Goal: Transaction & Acquisition: Book appointment/travel/reservation

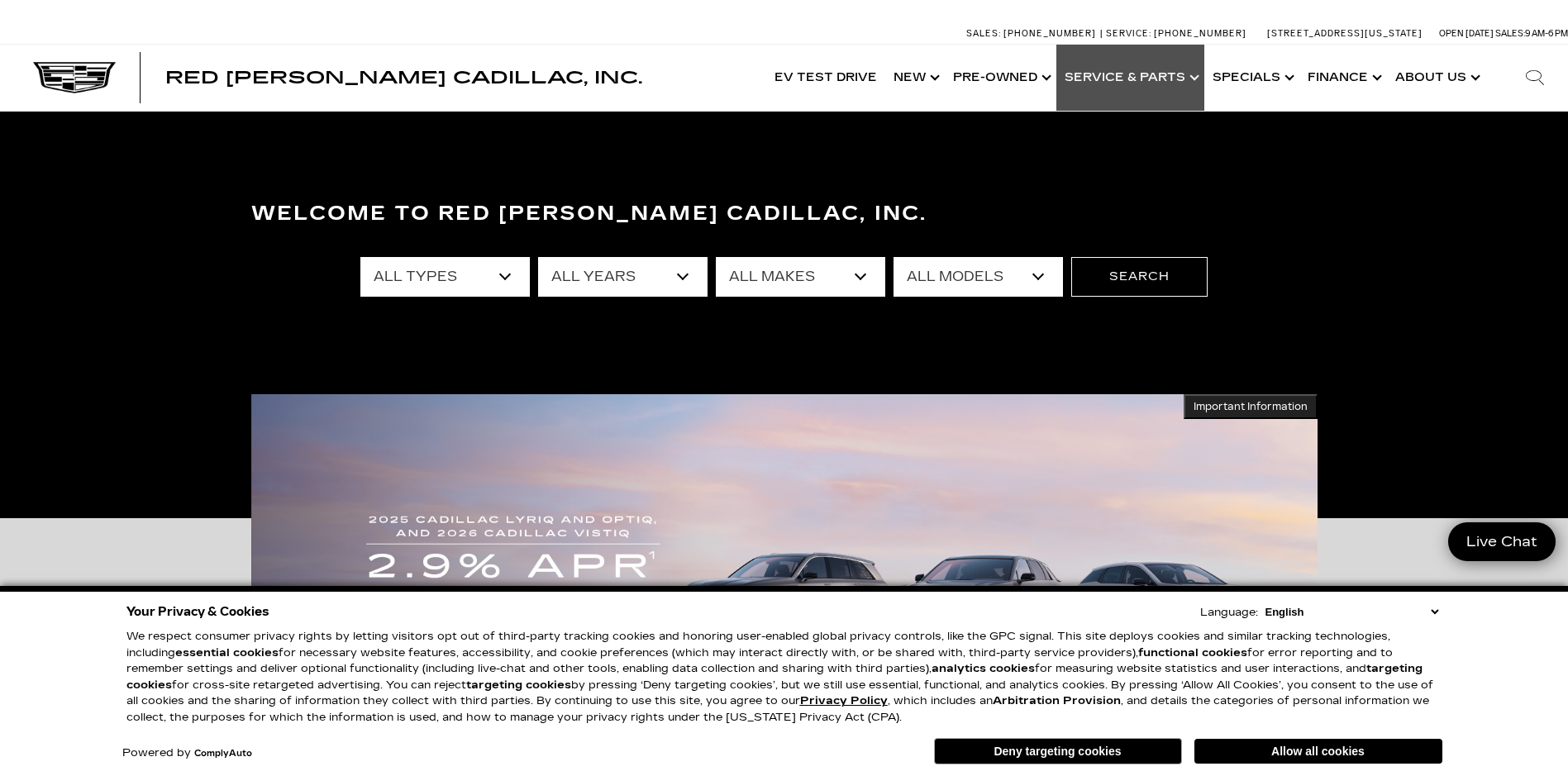
click at [1039, 76] on link "Show Service & Parts" at bounding box center [1130, 77] width 148 height 66
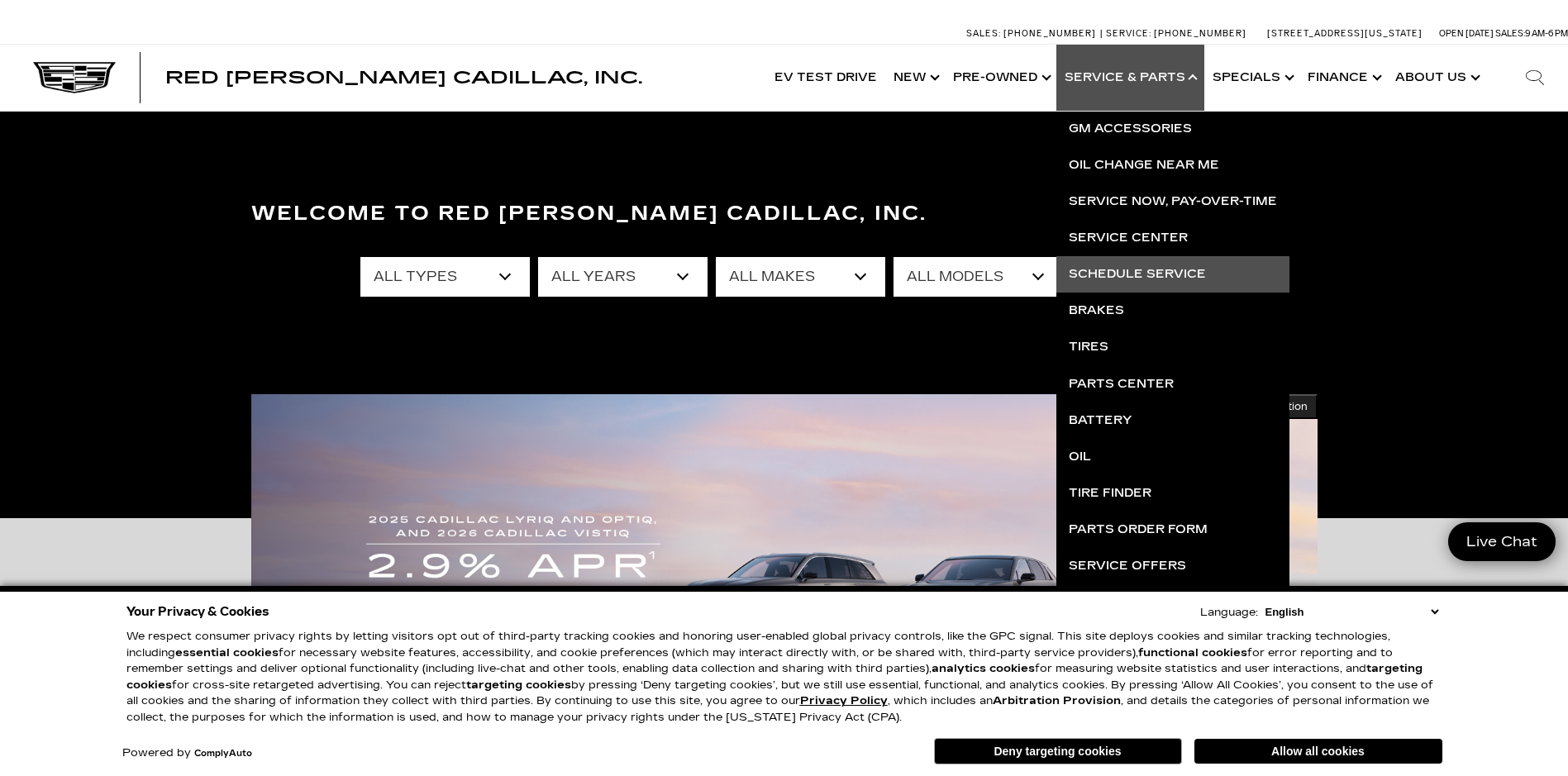
click at [1039, 273] on link "Schedule Service" at bounding box center [1173, 274] width 233 height 36
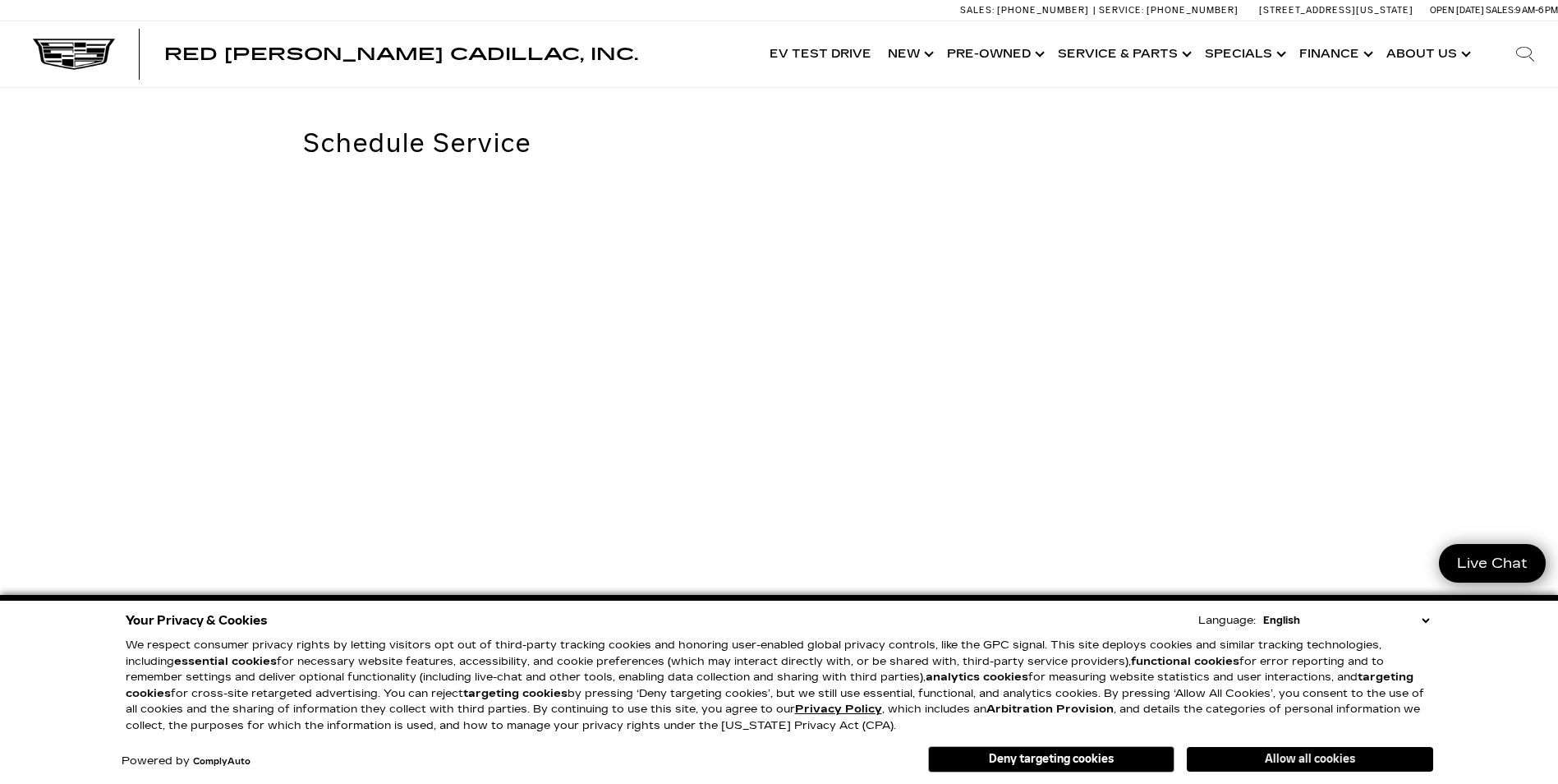
click at [1244, 759] on button "Allow all cookies" at bounding box center [1310, 758] width 246 height 25
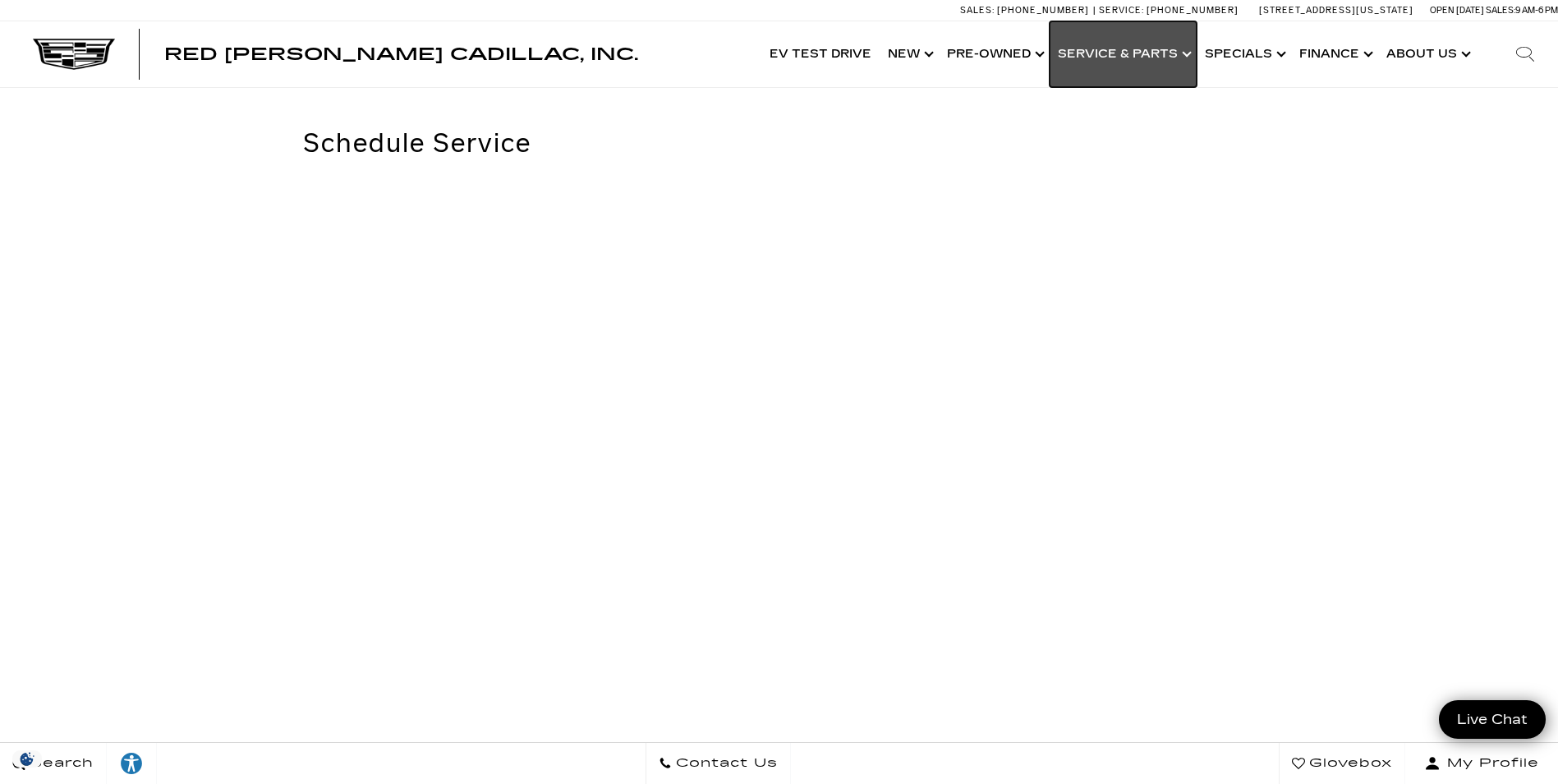
click at [1136, 52] on link "Show Service & Parts" at bounding box center [1123, 54] width 147 height 66
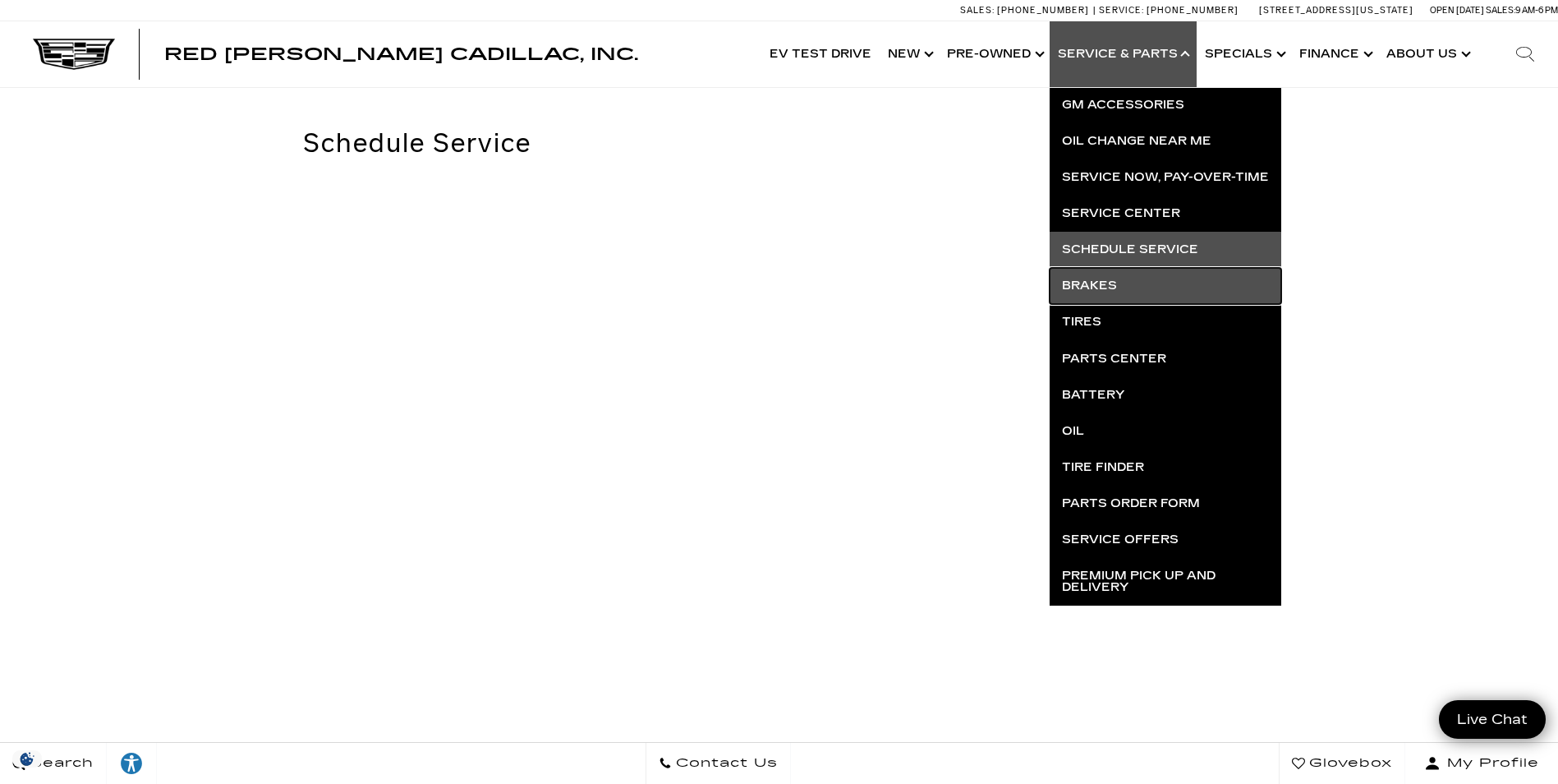
click at [1088, 289] on link "Brakes" at bounding box center [1165, 285] width 232 height 36
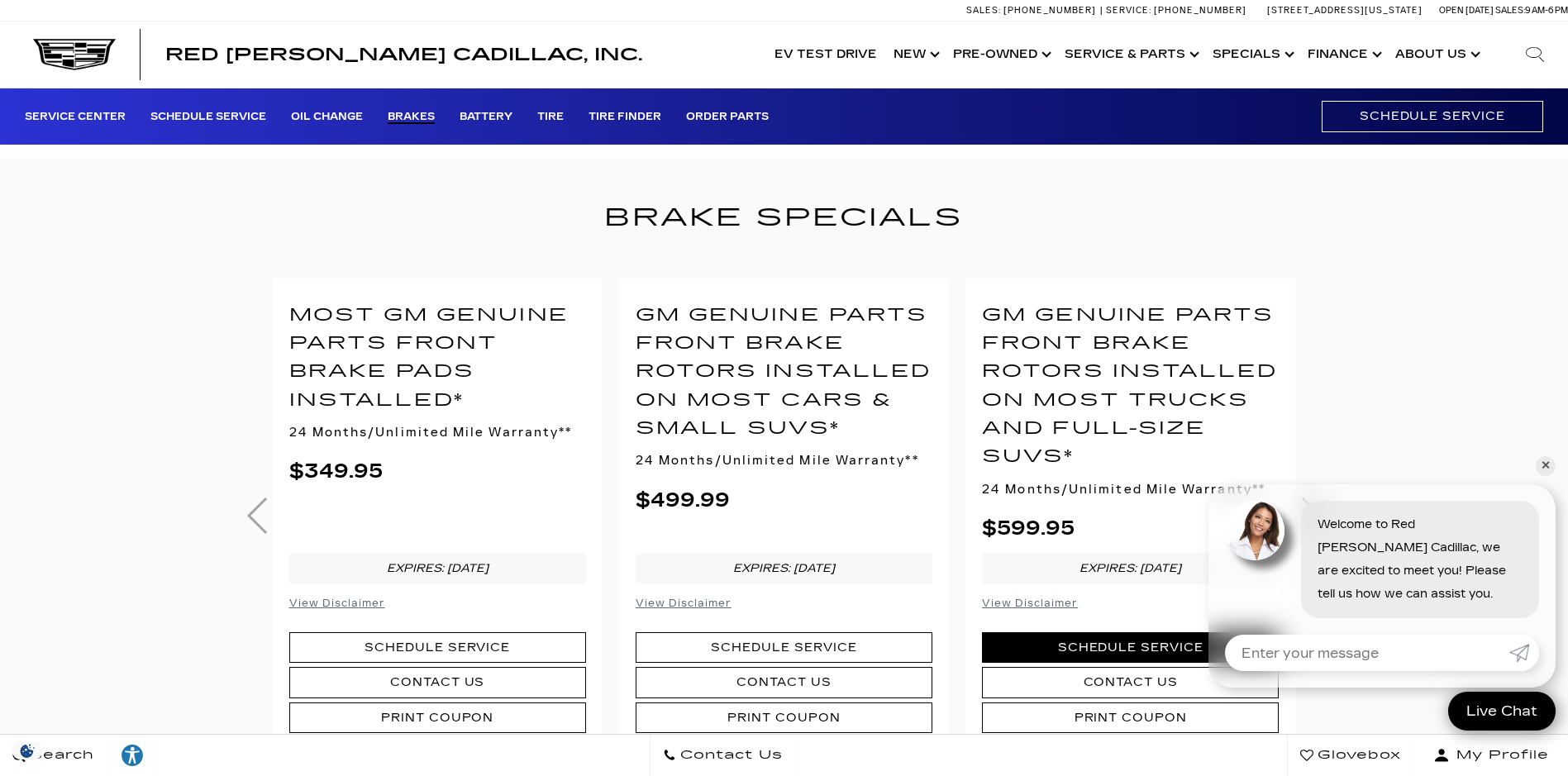
scroll to position [496, 0]
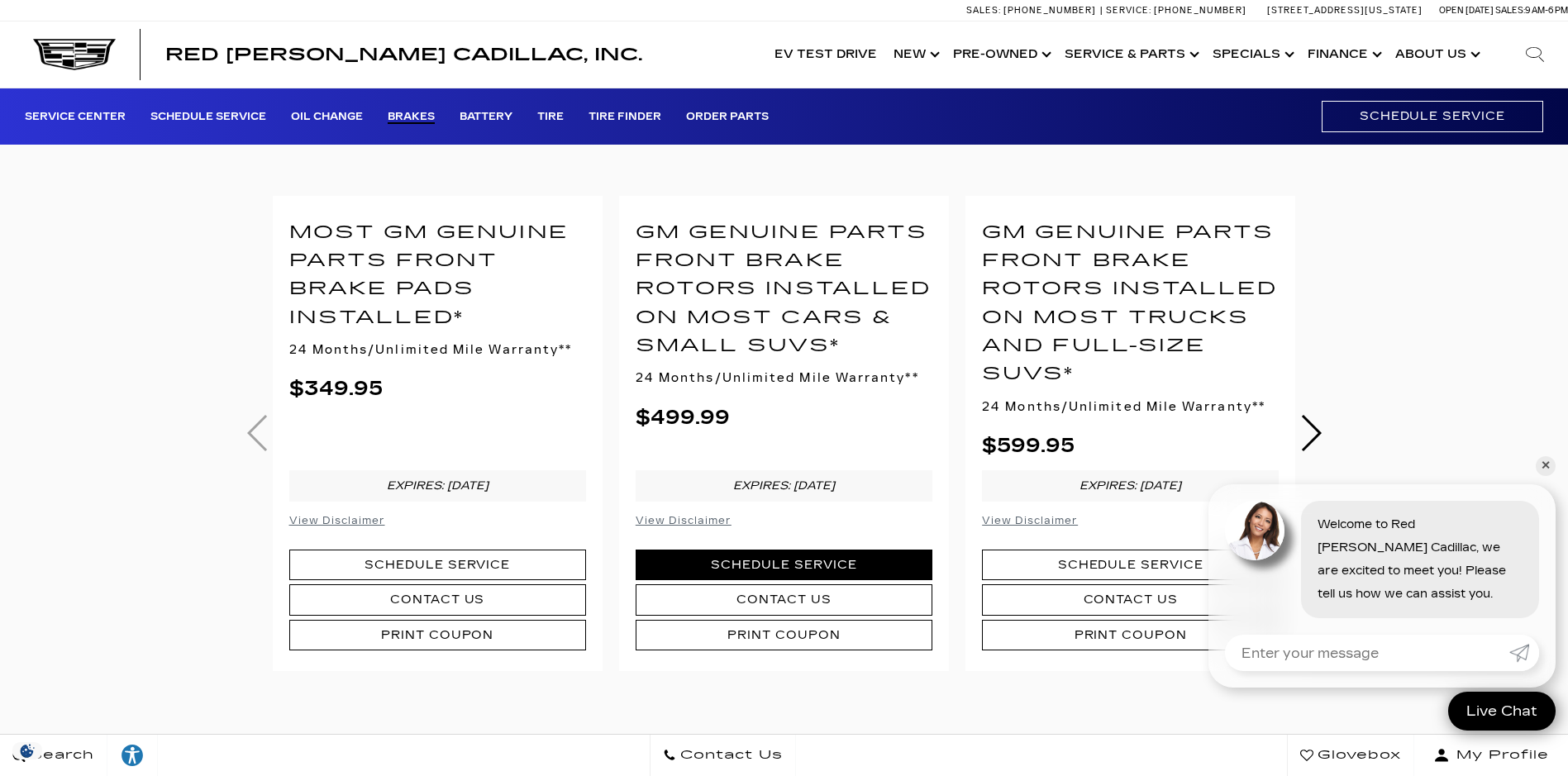
click at [805, 567] on link "Schedule Service" at bounding box center [784, 564] width 297 height 30
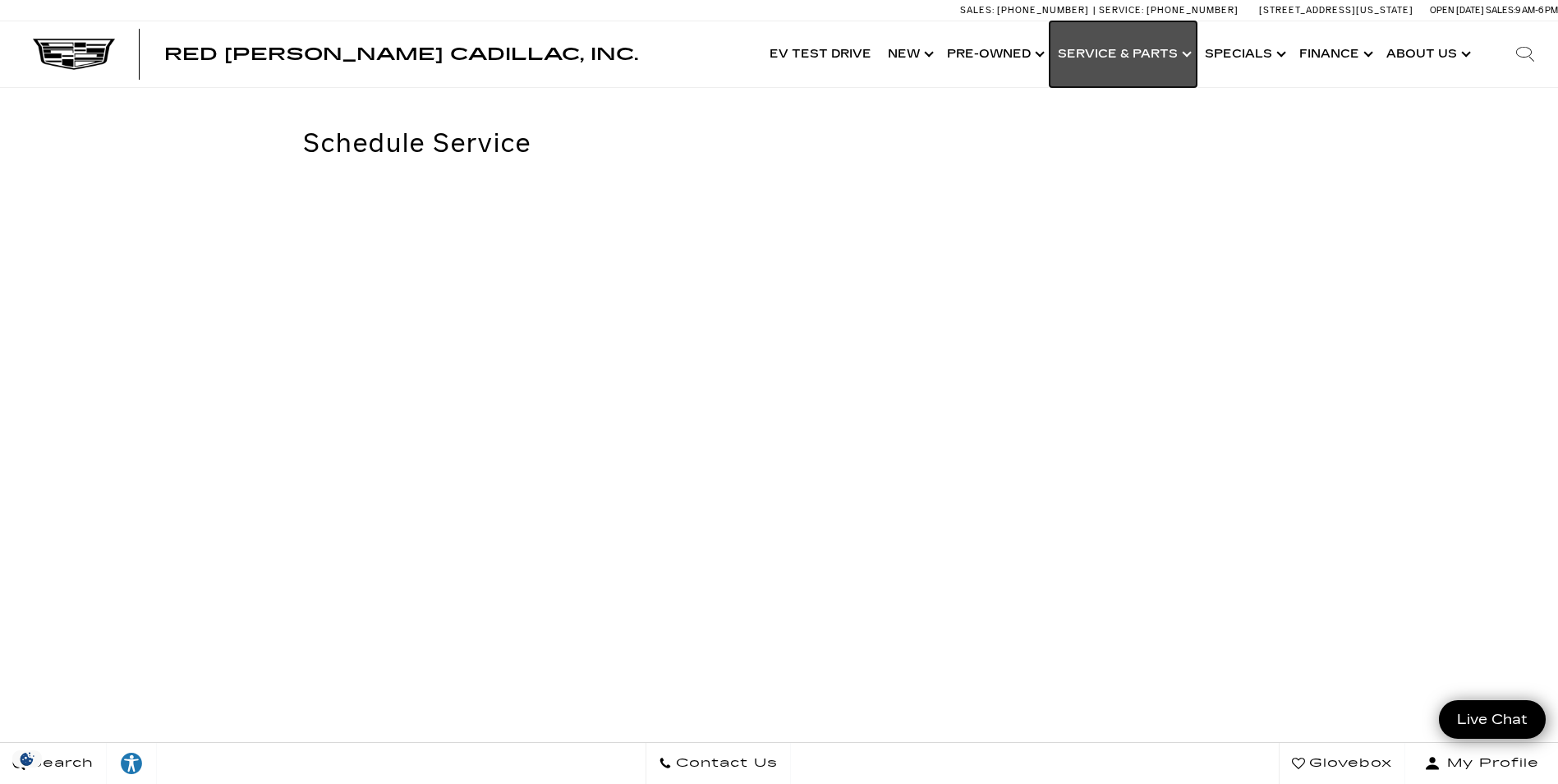
click at [1183, 48] on link "Show Service & Parts" at bounding box center [1123, 54] width 147 height 66
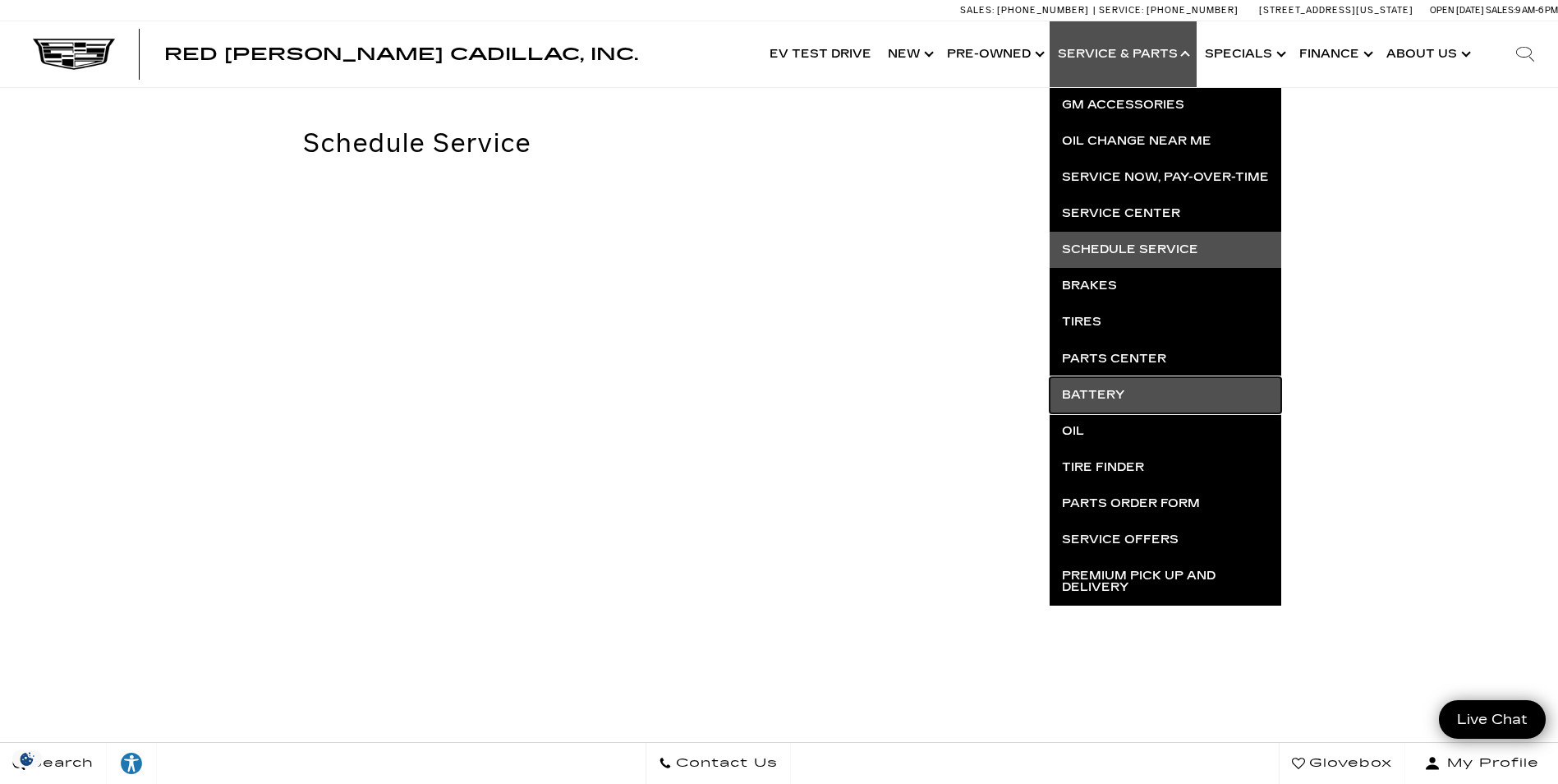
click at [1122, 388] on link "Battery" at bounding box center [1165, 395] width 232 height 36
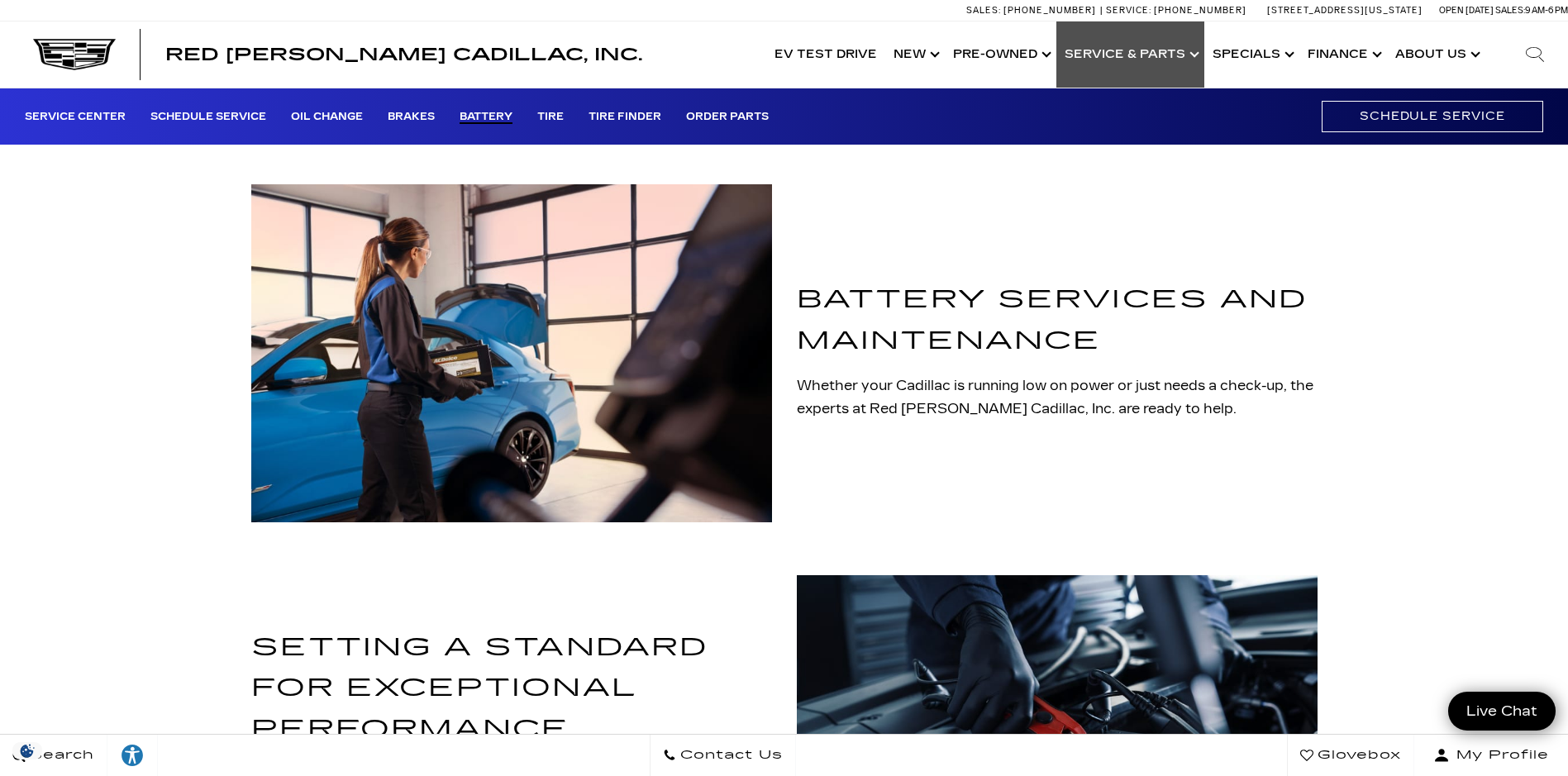
click at [1170, 54] on link "Show Service & Parts" at bounding box center [1130, 54] width 148 height 66
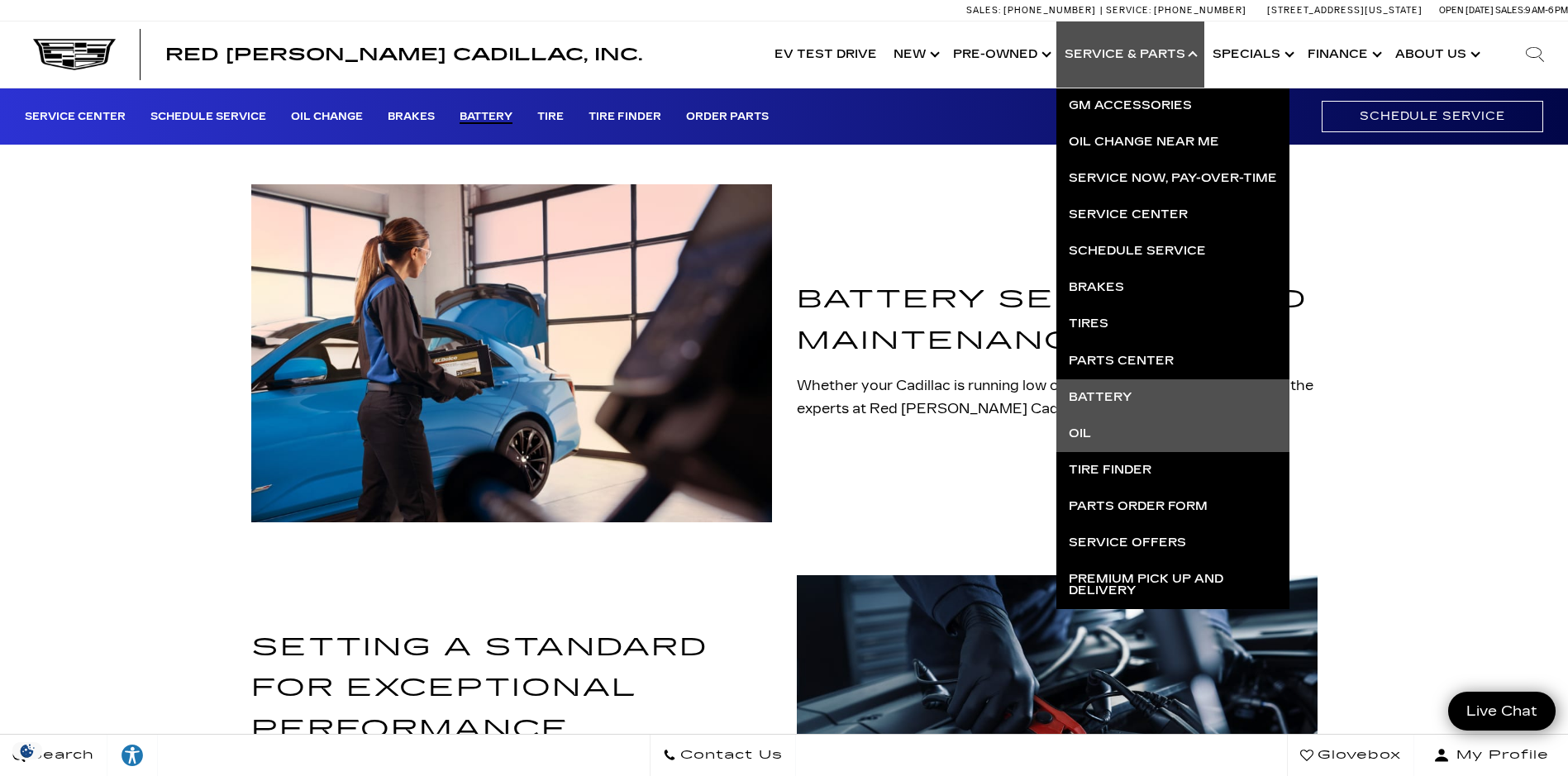
click at [1138, 443] on link "Oil" at bounding box center [1173, 433] width 233 height 36
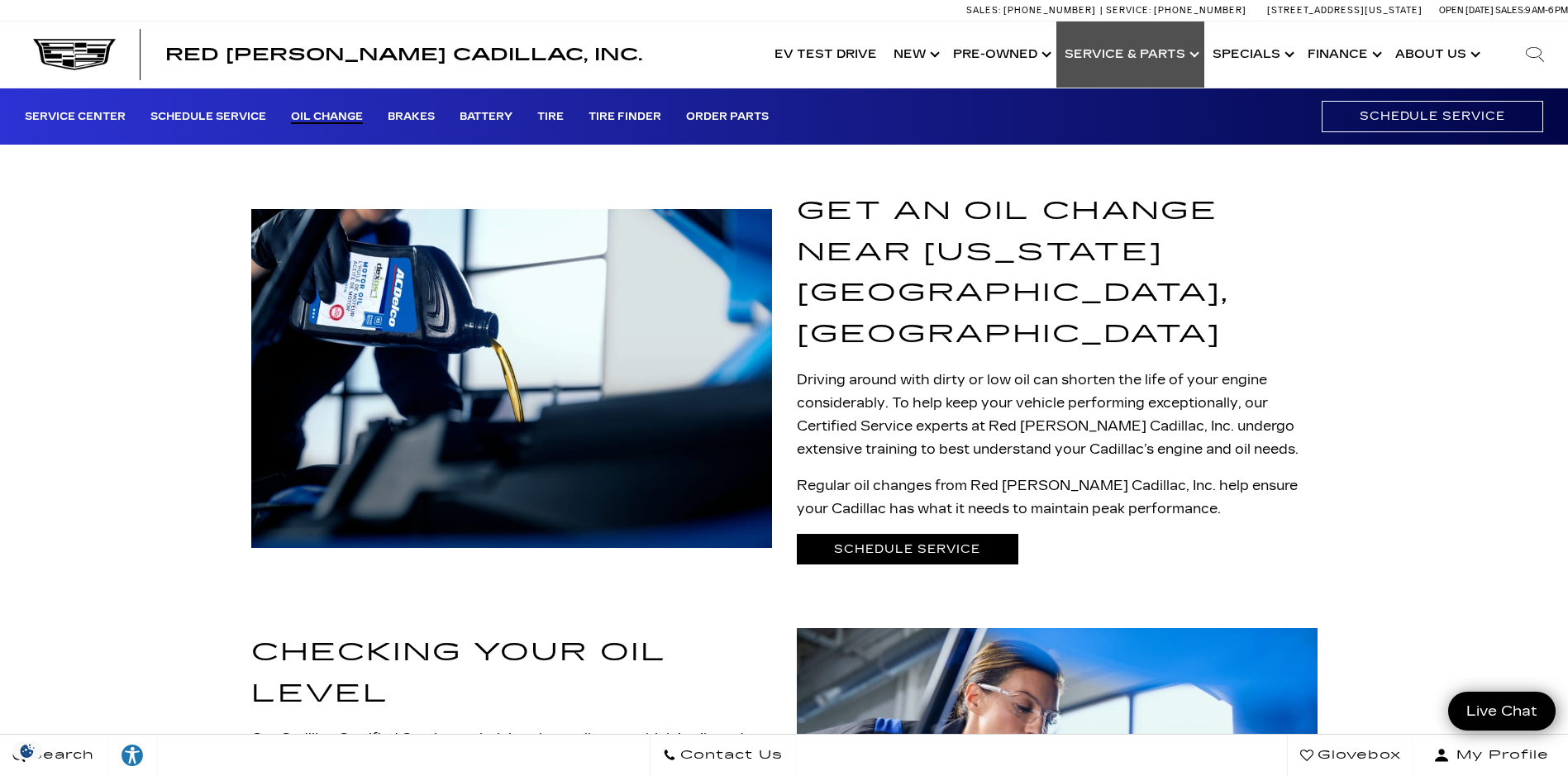
click at [1191, 54] on link "Show Service & Parts" at bounding box center [1130, 54] width 148 height 66
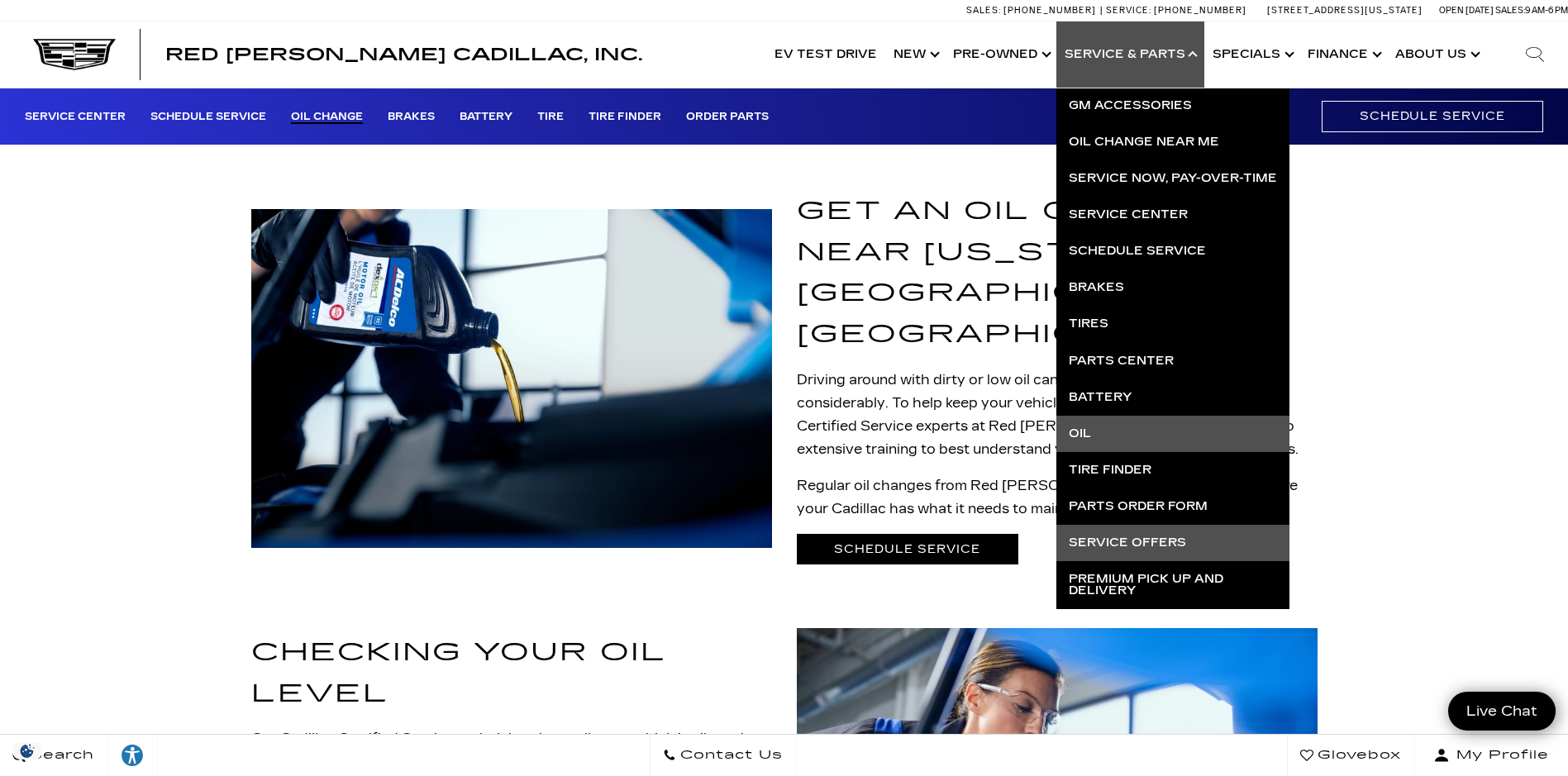
click at [1130, 541] on link "Service Offers" at bounding box center [1173, 543] width 233 height 36
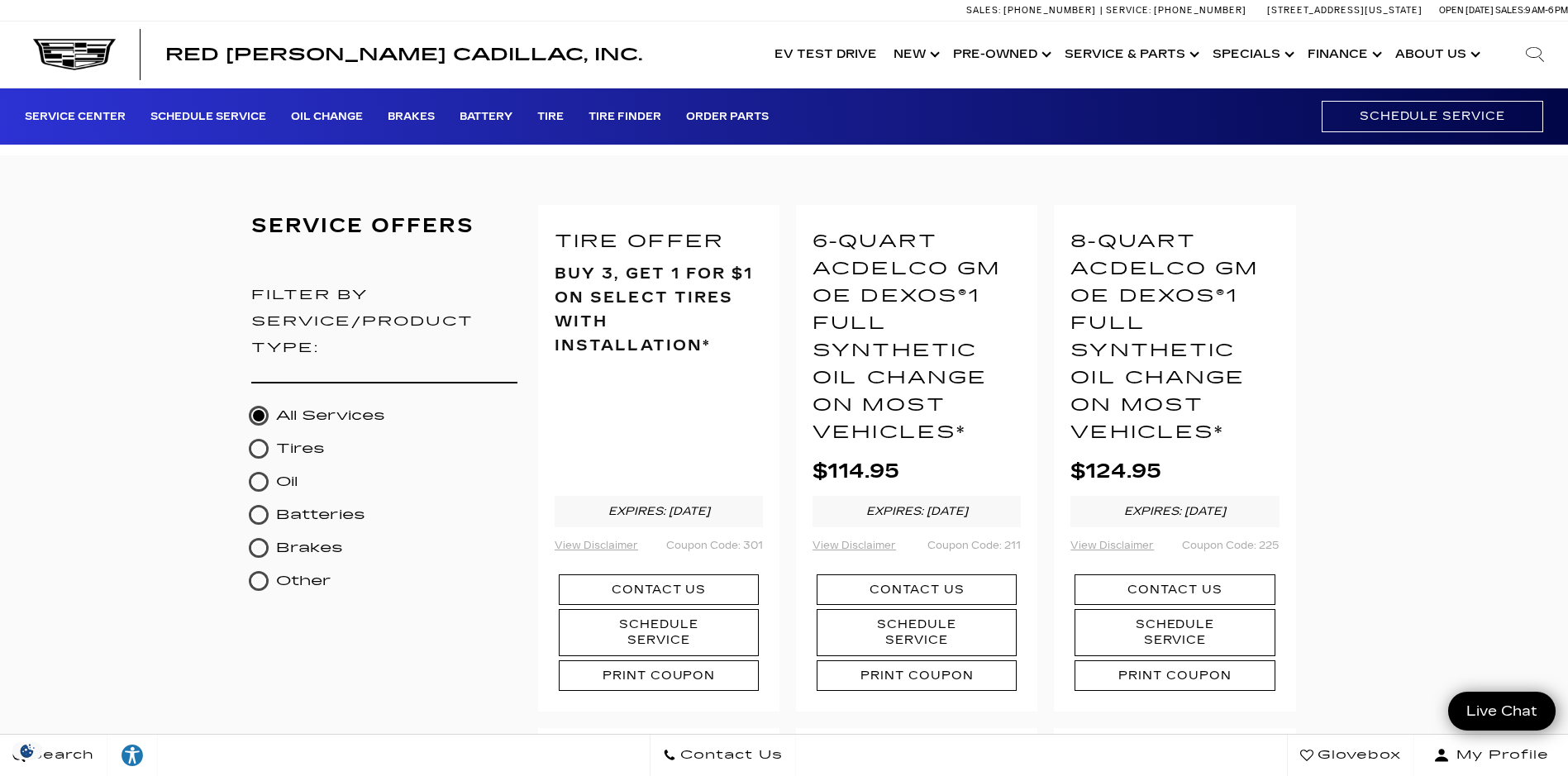
scroll to position [83, 0]
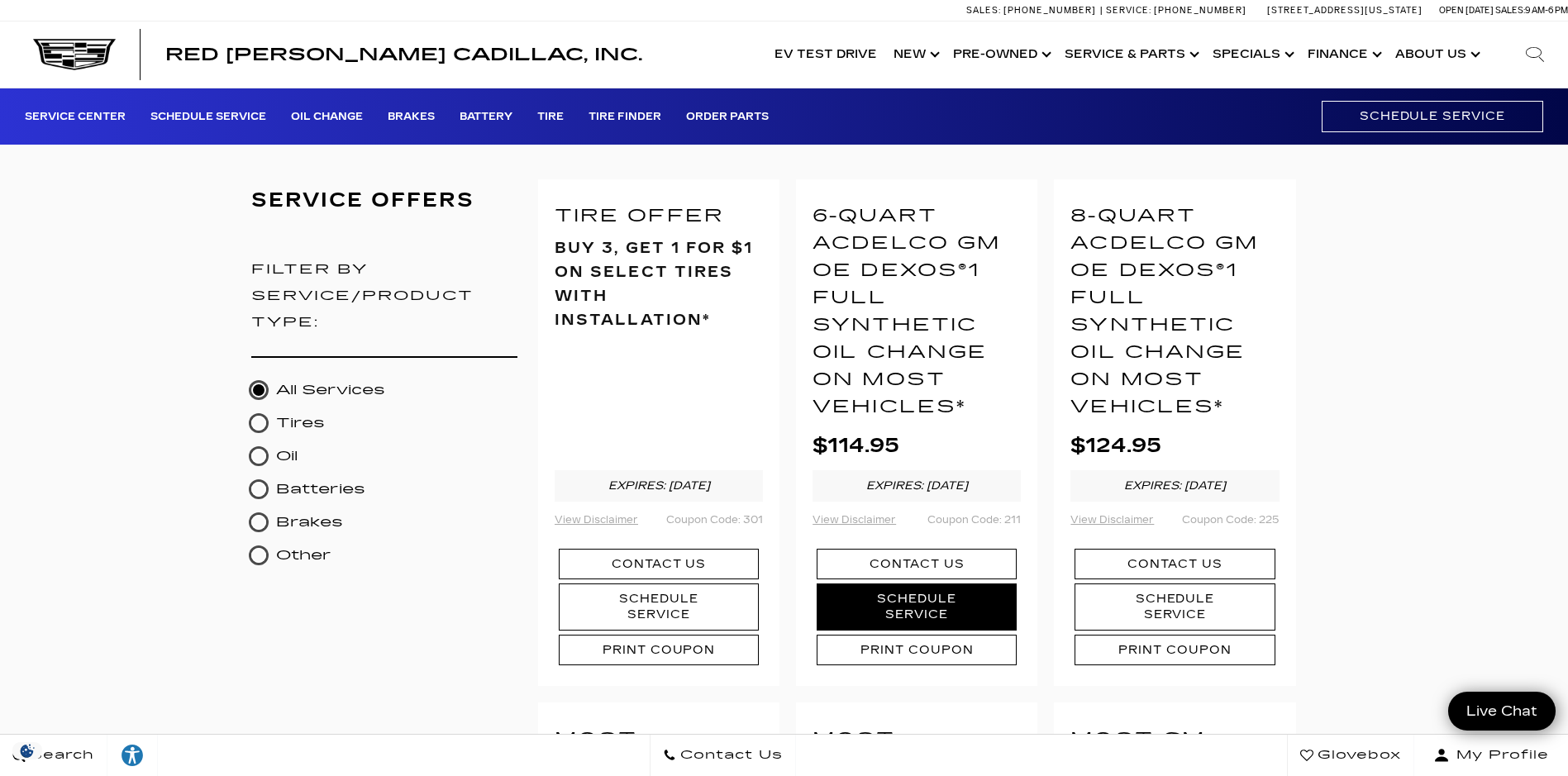
click at [924, 599] on link "Schedule Service" at bounding box center [916, 606] width 200 height 47
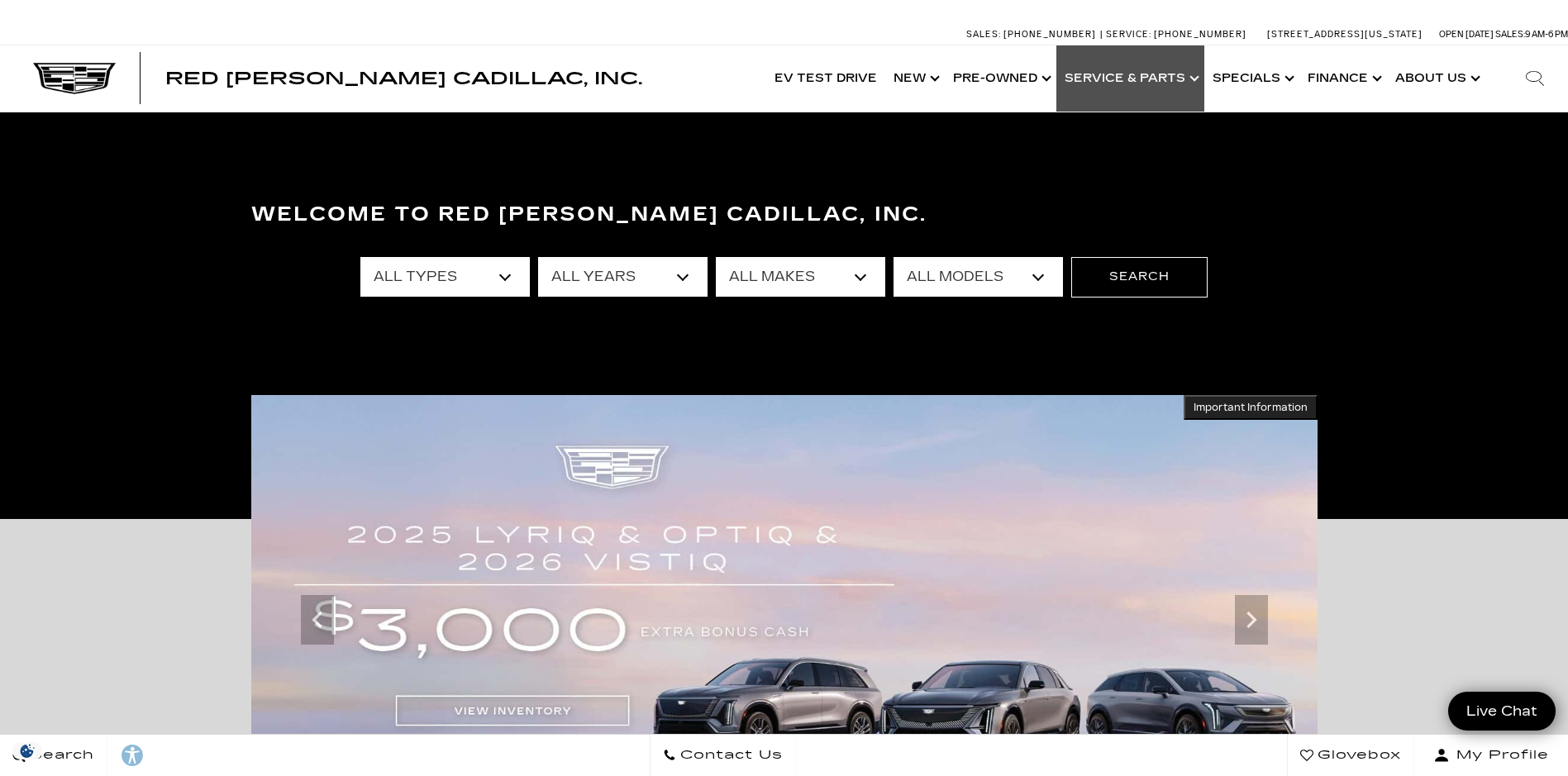
click at [1176, 76] on link "Show Service & Parts" at bounding box center [1130, 78] width 148 height 66
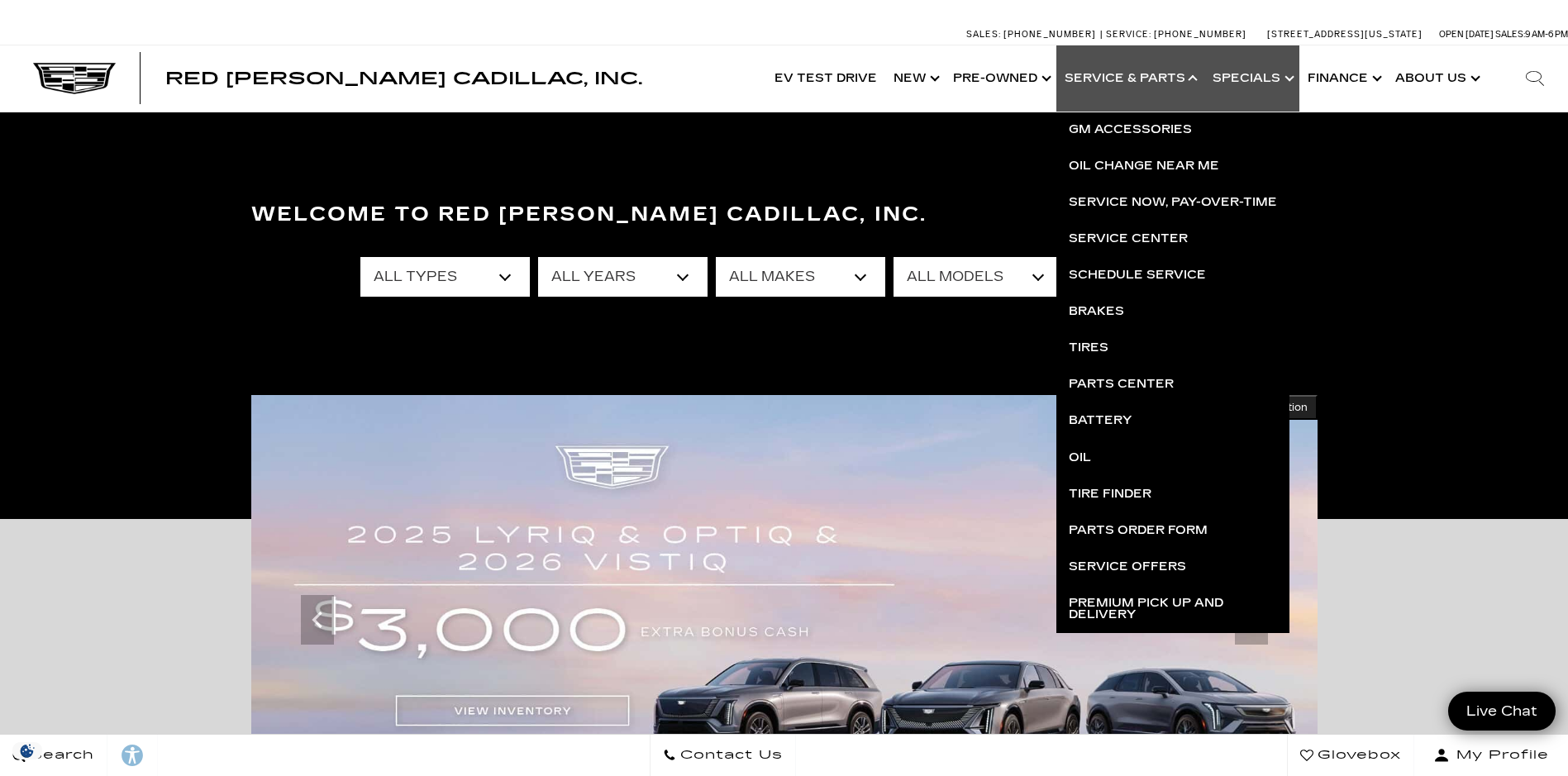
click at [1298, 73] on link "Show Specials" at bounding box center [1252, 78] width 95 height 66
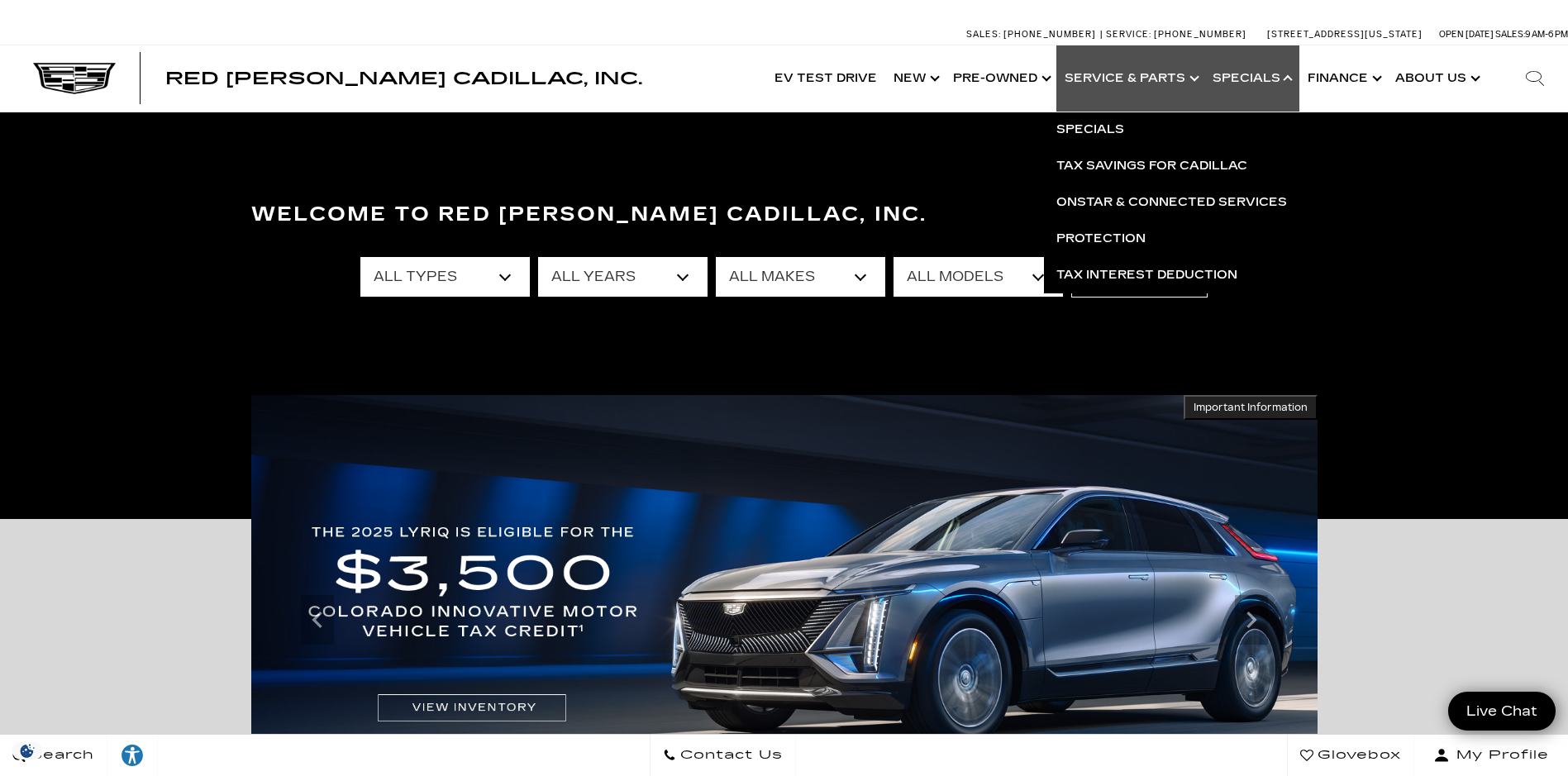
click at [1185, 77] on link "Show Service & Parts" at bounding box center [1130, 78] width 148 height 66
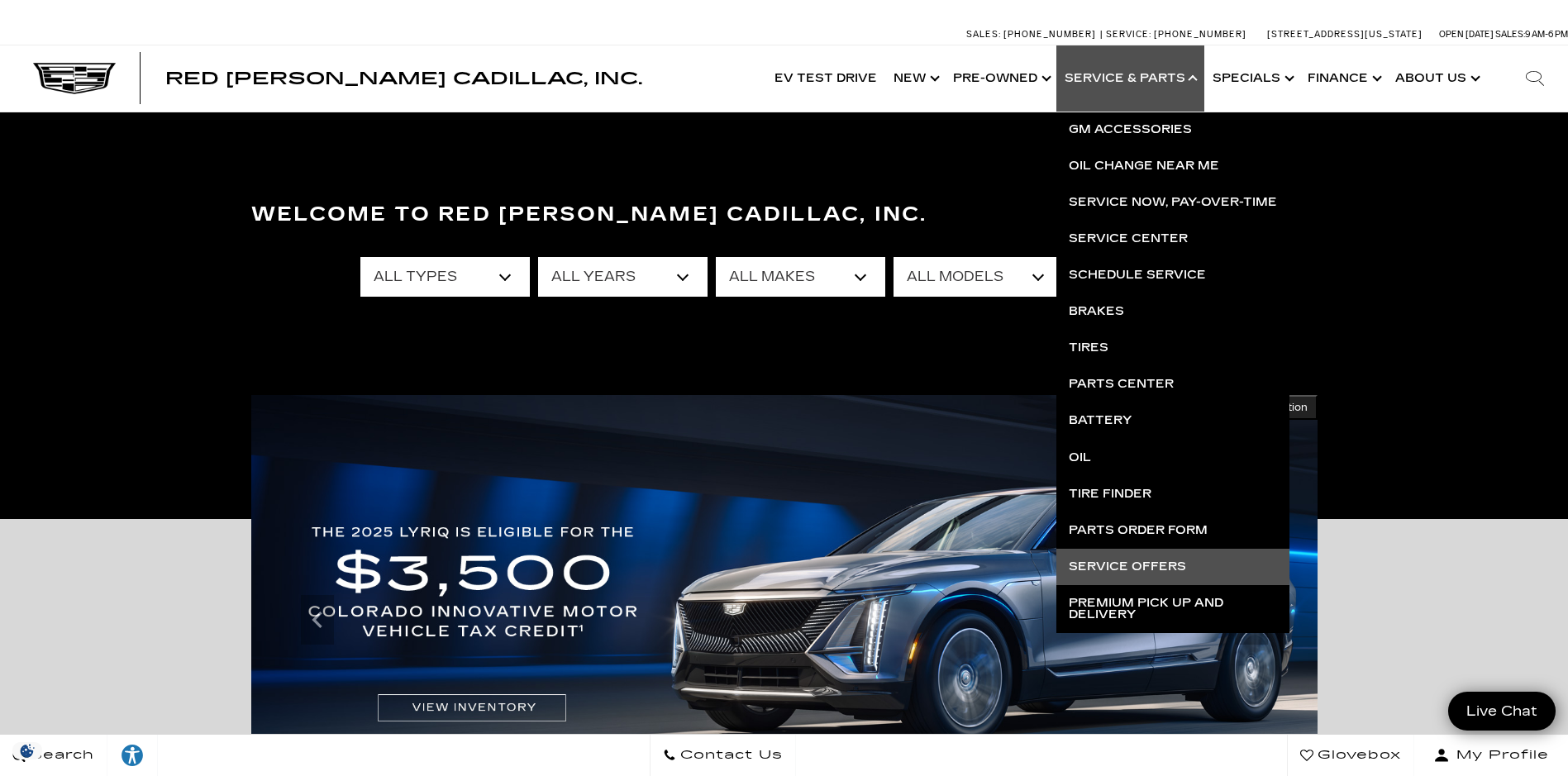
click at [1159, 562] on link "Service Offers" at bounding box center [1173, 567] width 233 height 36
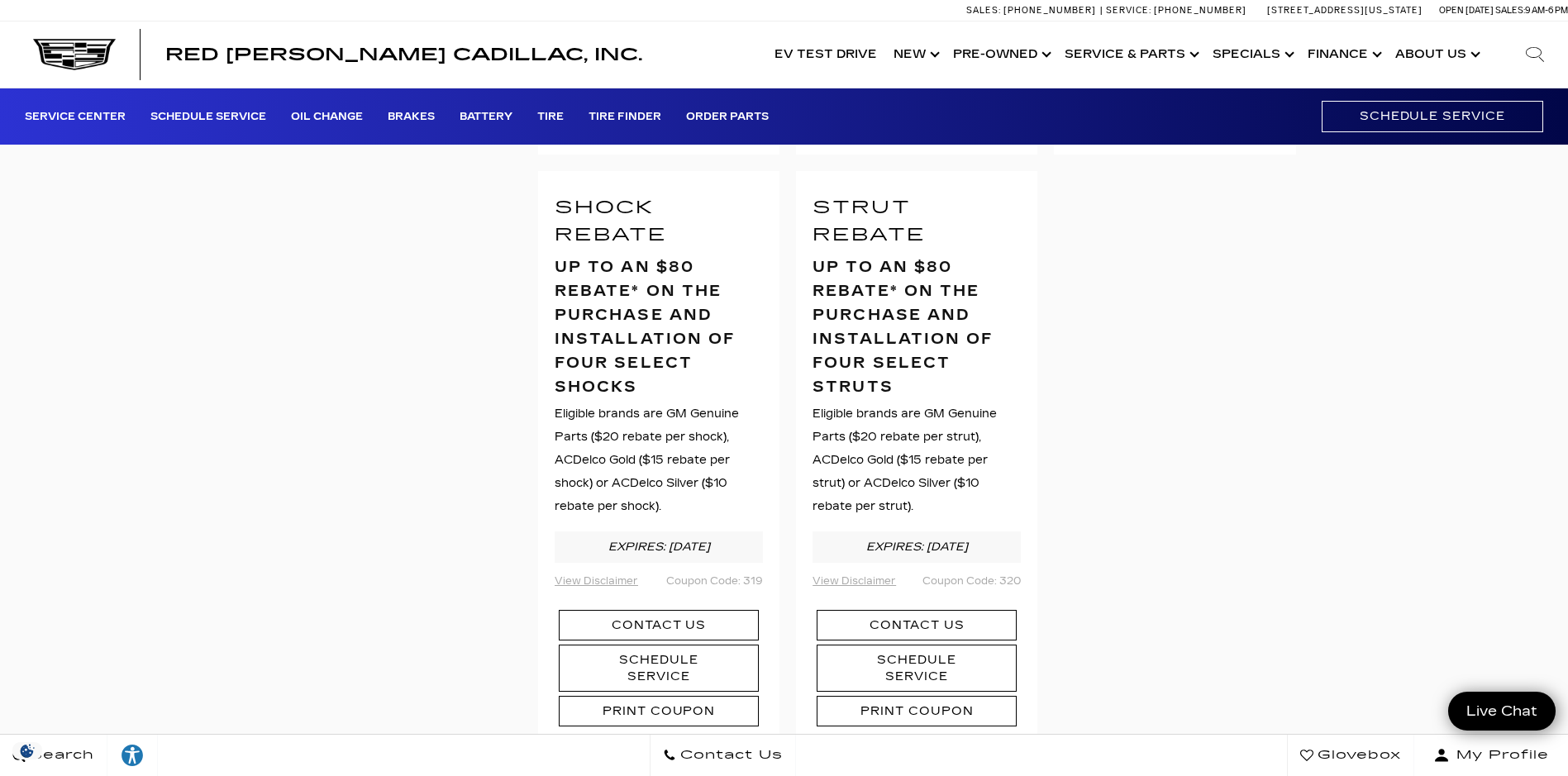
scroll to position [2562, 0]
